Goal: Transaction & Acquisition: Purchase product/service

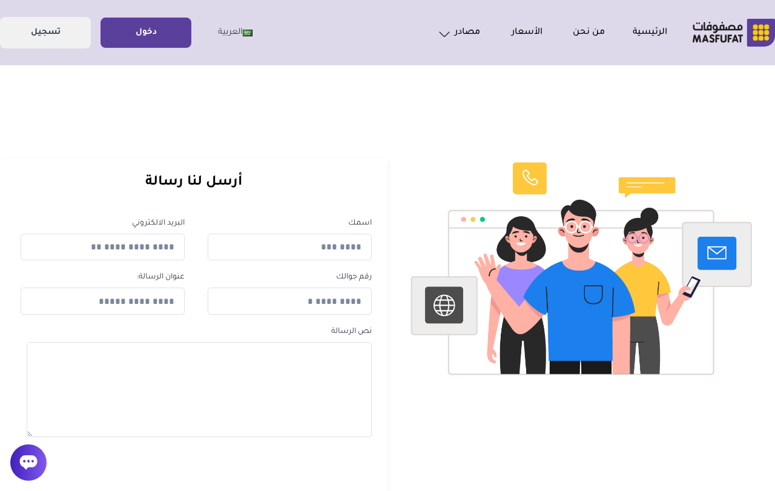
scroll to position [4, 0]
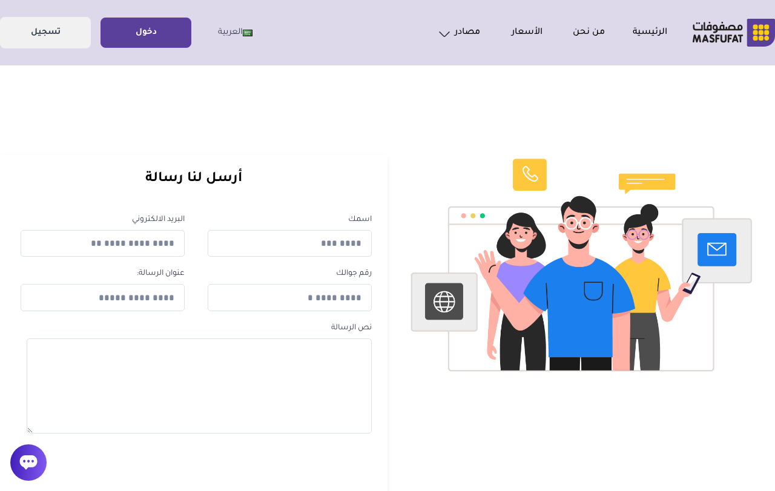
click at [170, 33] on link "دخول" at bounding box center [146, 32] width 90 height 27
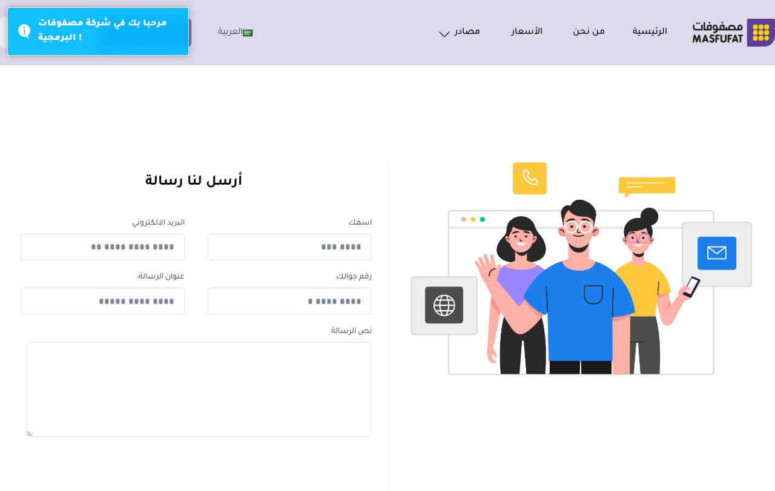
scroll to position [4, 0]
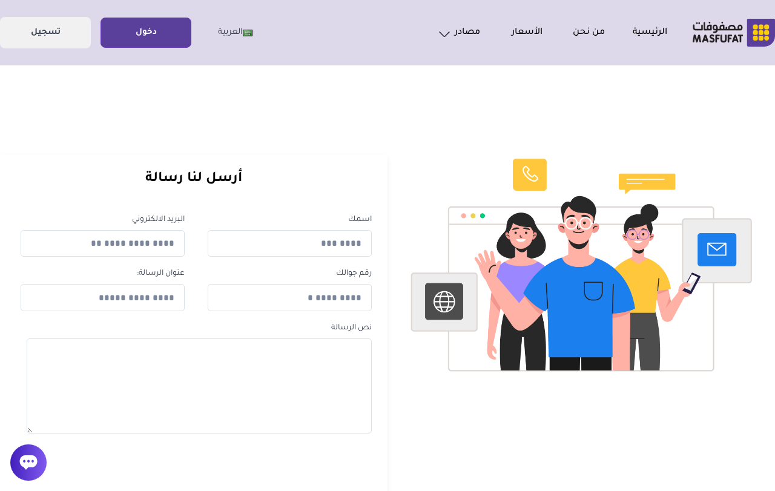
click at [157, 27] on link "دخول" at bounding box center [146, 32] width 90 height 27
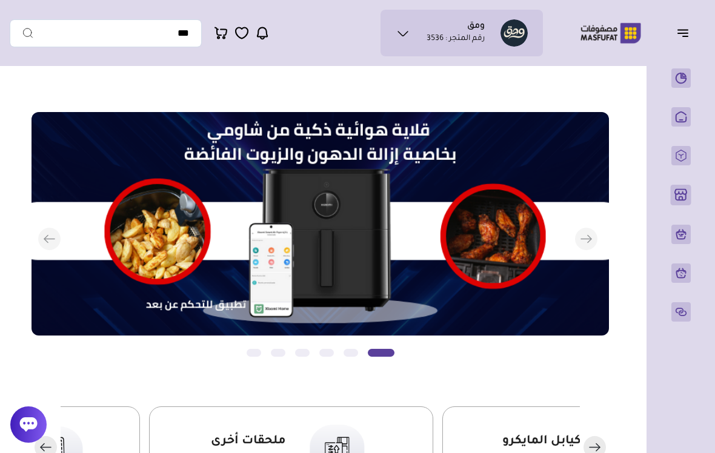
click at [686, 44] on button "button" at bounding box center [687, 32] width 38 height 23
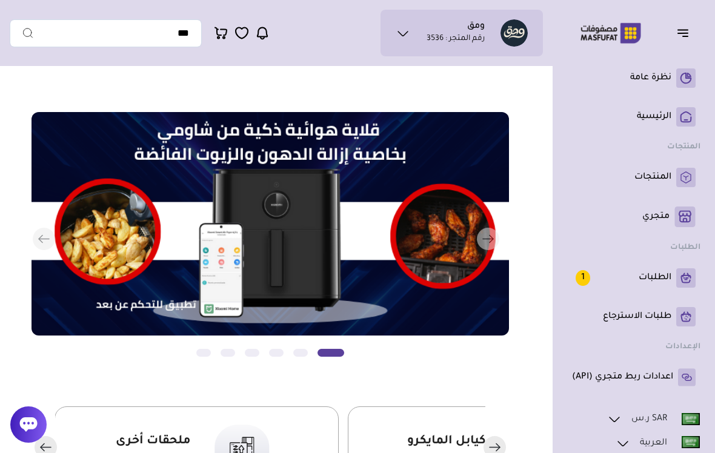
click at [664, 287] on link "الطلبات 1" at bounding box center [634, 277] width 124 height 19
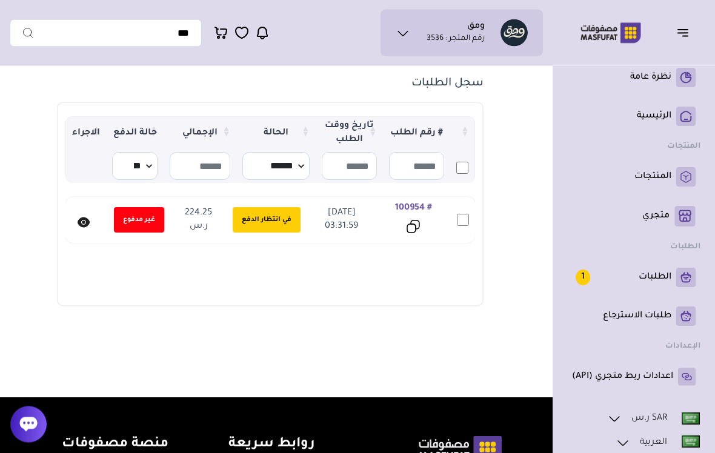
scroll to position [99, 0]
click at [271, 218] on span "في انتظار الدفع" at bounding box center [267, 219] width 68 height 25
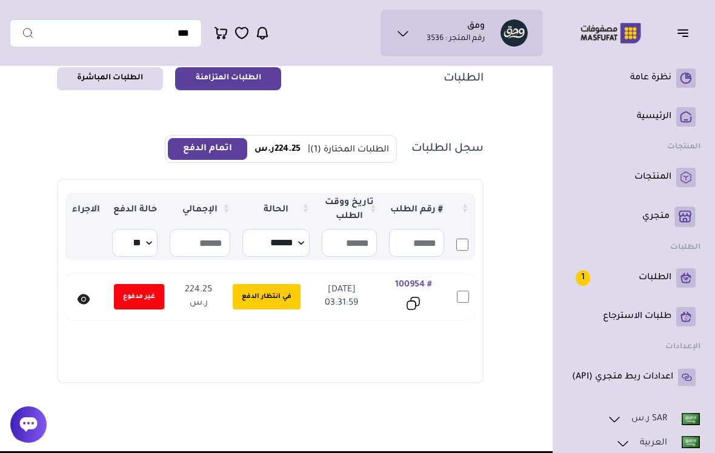
scroll to position [44, 0]
click at [191, 151] on button "اتمام الدفع" at bounding box center [207, 150] width 79 height 22
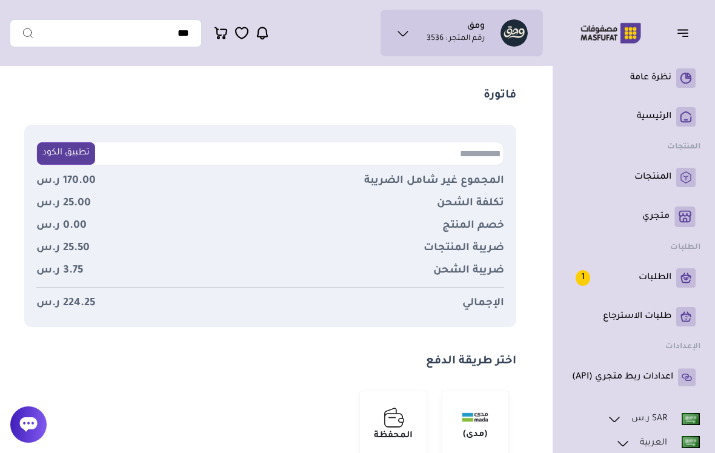
click at [476, 150] on input "text" at bounding box center [452, 153] width 97 height 22
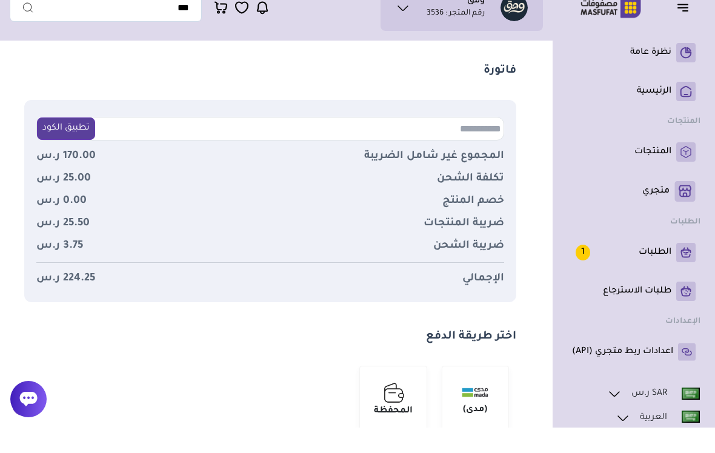
click at [538, 116] on div "فاتورة تطبيق الكود يرجى ادخال رمز القسيمة المجموع غير شامل الضريبة 170.00 ر.س ت…" at bounding box center [357, 289] width 695 height 443
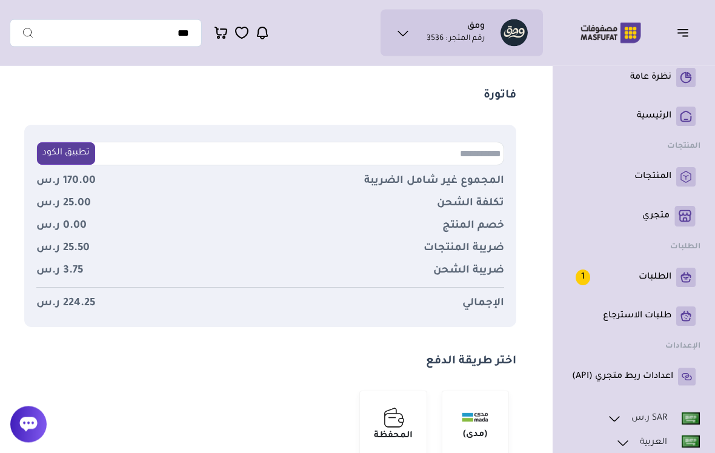
click at [453, 151] on input "text" at bounding box center [452, 154] width 97 height 22
type input "*********"
click at [69, 155] on button "تطبيق الكود" at bounding box center [66, 154] width 58 height 22
click at [643, 274] on p "الطلبات 1" at bounding box center [623, 278] width 96 height 16
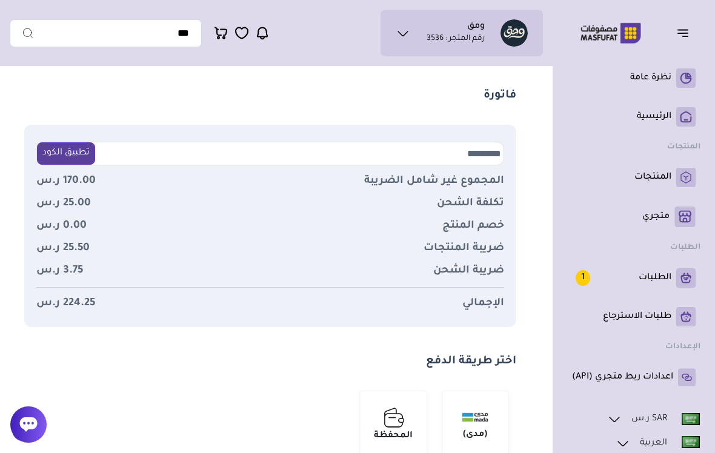
scroll to position [140, 0]
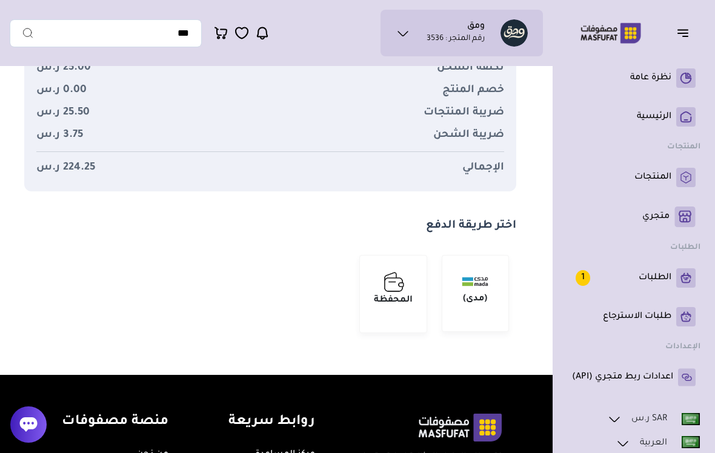
click at [461, 280] on img at bounding box center [475, 281] width 45 height 21
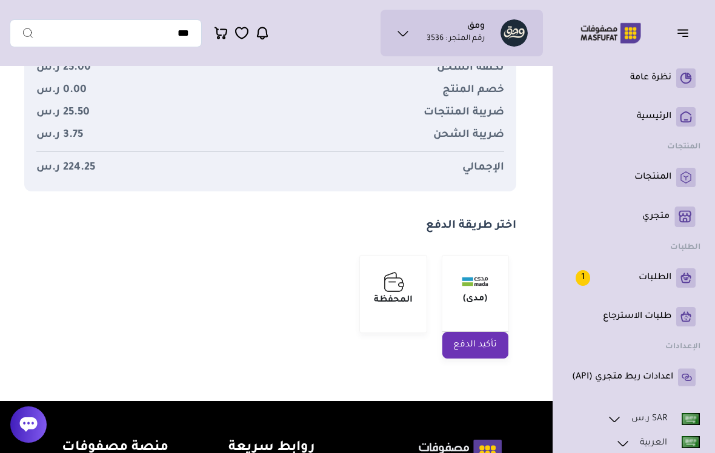
click at [479, 285] on img at bounding box center [475, 281] width 45 height 21
click at [479, 284] on img at bounding box center [475, 281] width 45 height 21
